Goal: Manage account settings

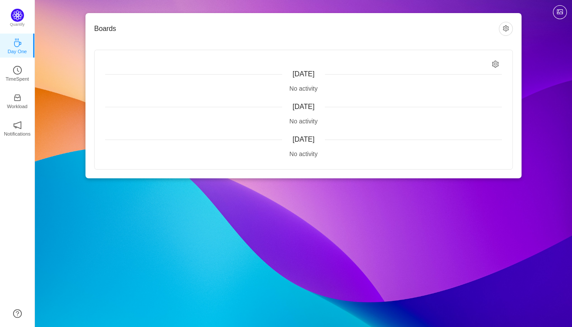
click at [495, 62] on icon "icon: setting" at bounding box center [495, 64] width 7 height 7
click at [444, 80] on span "Relevant to me" at bounding box center [467, 82] width 48 height 7
click at [443, 80] on input "Relevant to me" at bounding box center [439, 82] width 7 height 7
click at [442, 82] on input "Relevant to me" at bounding box center [439, 82] width 7 height 7
checkbox input "false"
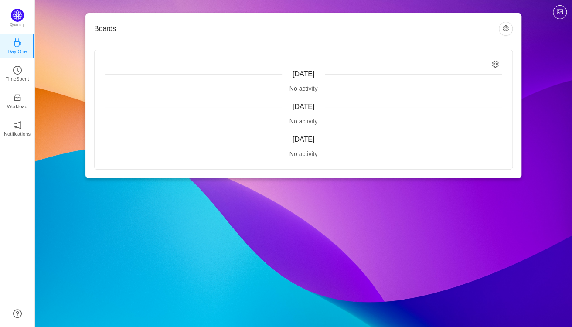
click at [410, 143] on div "[DATE]" at bounding box center [303, 139] width 397 height 10
click at [506, 30] on button "button" at bounding box center [506, 29] width 14 height 14
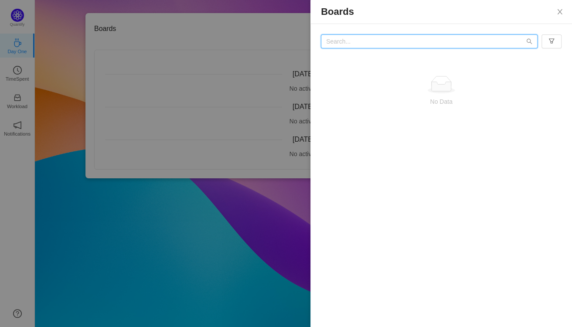
click at [508, 42] on input "text" at bounding box center [429, 41] width 217 height 14
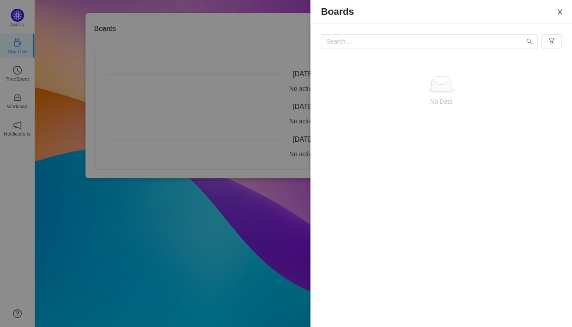
click at [562, 9] on button "Close" at bounding box center [560, 12] width 24 height 24
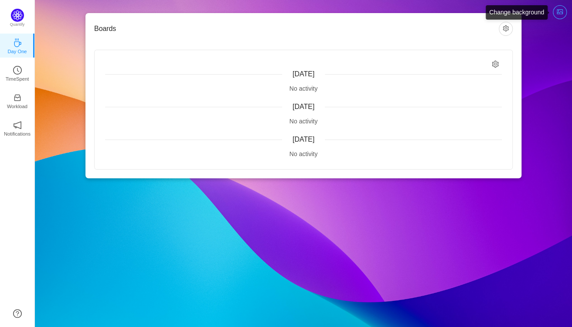
click at [556, 14] on button "button" at bounding box center [560, 12] width 14 height 14
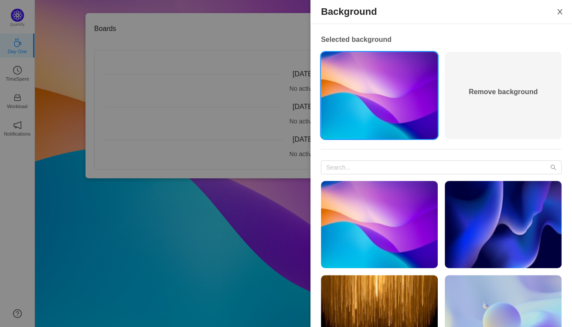
click at [556, 14] on button "Close" at bounding box center [560, 12] width 24 height 24
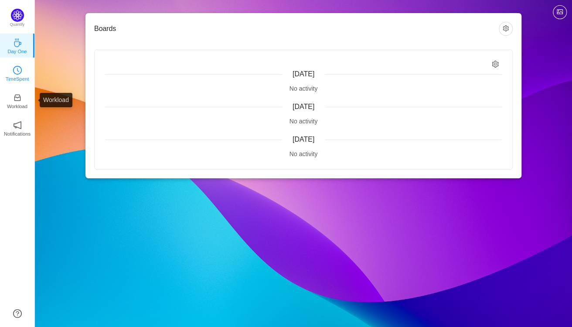
click at [19, 79] on p "TimeSpent" at bounding box center [18, 79] width 24 height 8
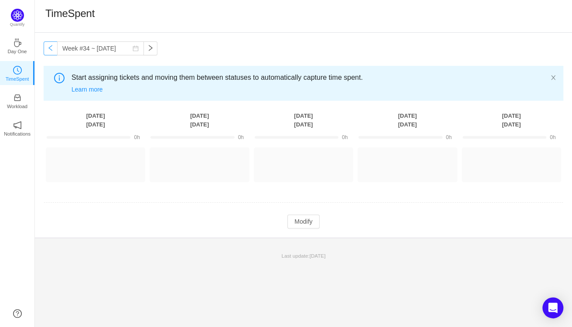
click at [55, 54] on button "button" at bounding box center [51, 48] width 14 height 14
click at [143, 50] on button "button" at bounding box center [150, 48] width 14 height 14
type input "Week #34 ~ [DATE]"
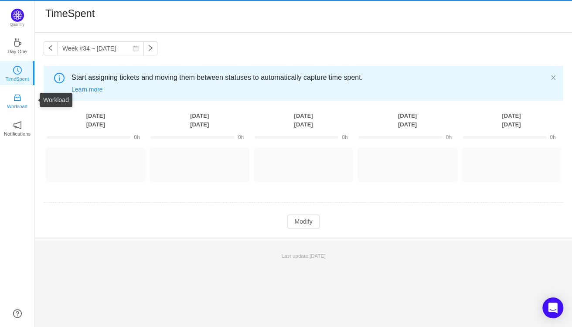
click at [23, 107] on p "Workload" at bounding box center [17, 106] width 20 height 8
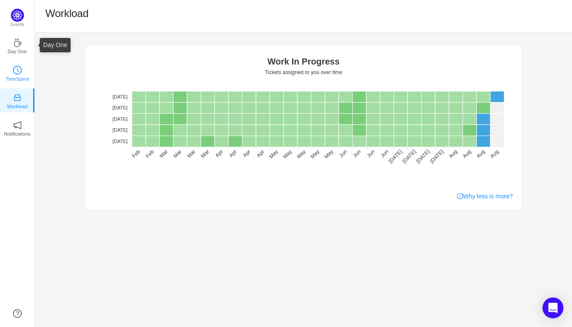
click at [22, 72] on link "TimeSpent" at bounding box center [17, 72] width 9 height 9
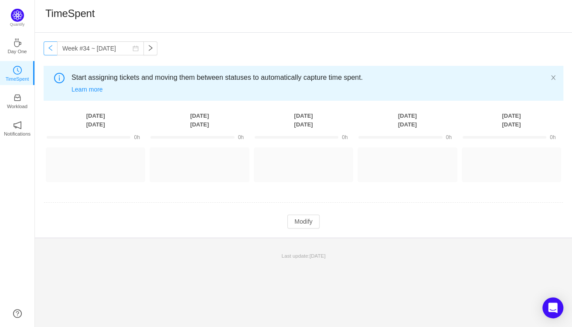
click at [52, 49] on button "button" at bounding box center [51, 48] width 14 height 14
click at [72, 50] on input "Week #33 ~ [DATE]" at bounding box center [100, 48] width 87 height 14
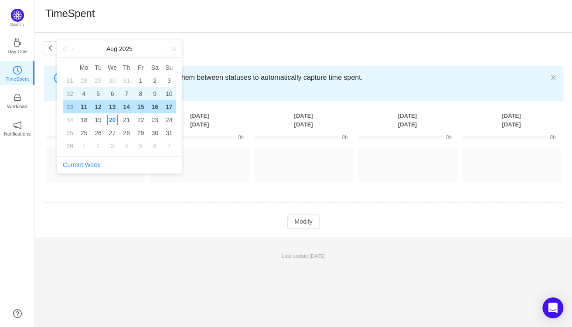
click at [86, 95] on div "4" at bounding box center [83, 94] width 10 height 10
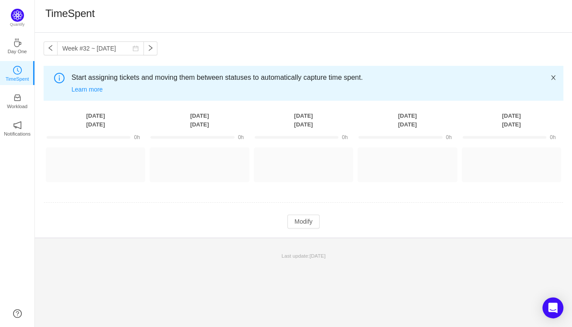
click at [552, 76] on icon "icon: close" at bounding box center [553, 77] width 4 height 4
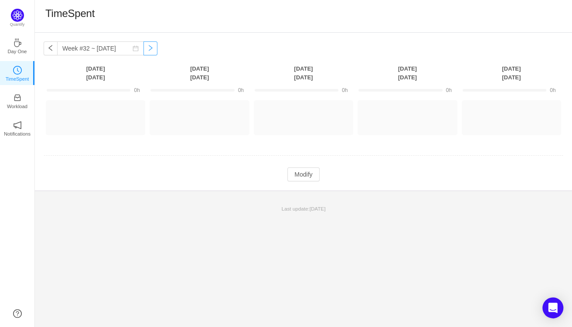
click at [143, 49] on button "button" at bounding box center [150, 48] width 14 height 14
type input "Week #33 ~ [DATE]"
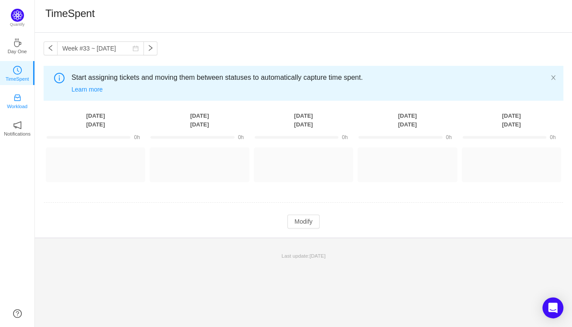
click at [15, 95] on icon "icon: inbox" at bounding box center [17, 98] width 7 height 7
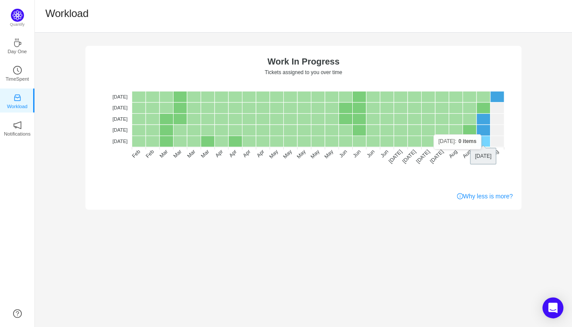
click at [487, 140] on rect at bounding box center [484, 141] width 14 height 11
click at [465, 138] on rect at bounding box center [470, 141] width 14 height 11
click at [11, 132] on p "Notifications" at bounding box center [17, 134] width 27 height 8
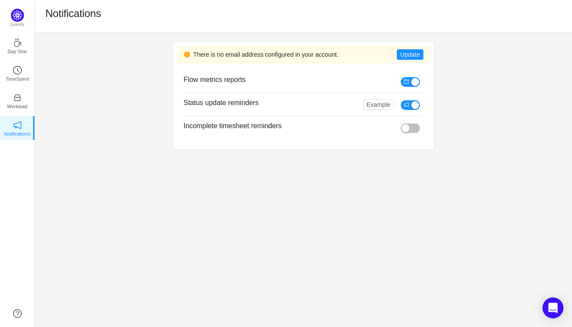
click at [413, 81] on button "button" at bounding box center [410, 82] width 19 height 10
click at [409, 104] on button "button" at bounding box center [410, 105] width 19 height 10
click at [12, 48] on p "Day One" at bounding box center [16, 52] width 19 height 8
